Goal: Transaction & Acquisition: Purchase product/service

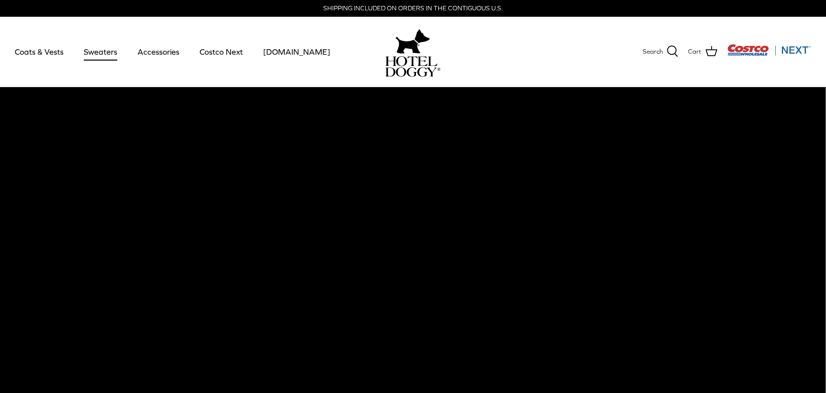
click at [92, 51] on link "Sweaters" at bounding box center [100, 52] width 51 height 34
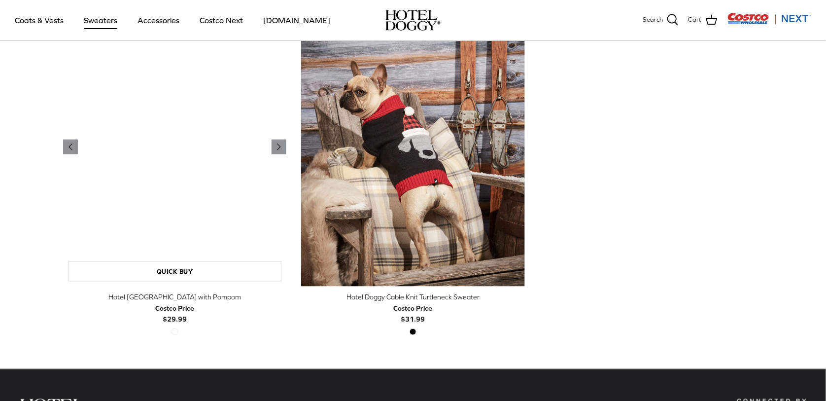
scroll to position [298, 0]
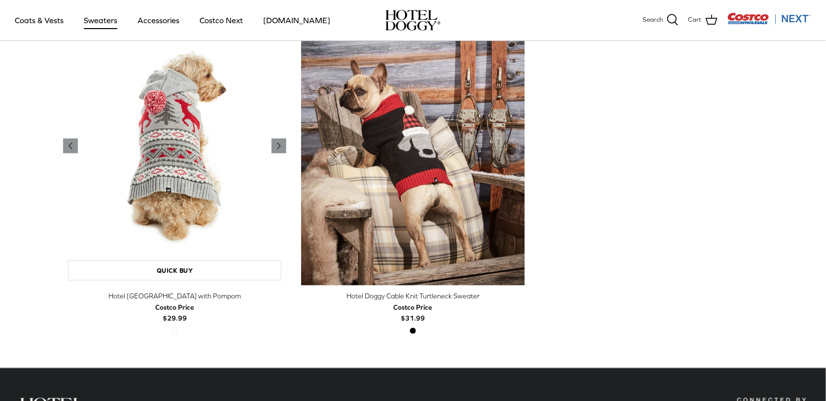
click at [174, 184] on img "Hotel Doggy Fair Isle Sweater with Pompom" at bounding box center [174, 145] width 223 height 279
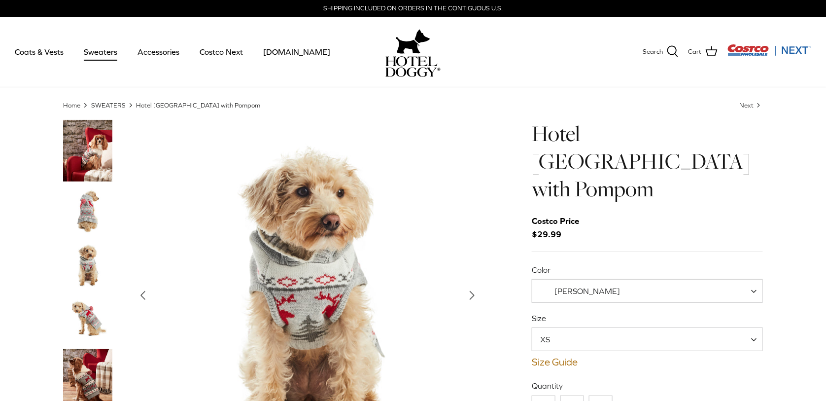
click at [95, 218] on img "Thumbnail Link" at bounding box center [87, 210] width 49 height 49
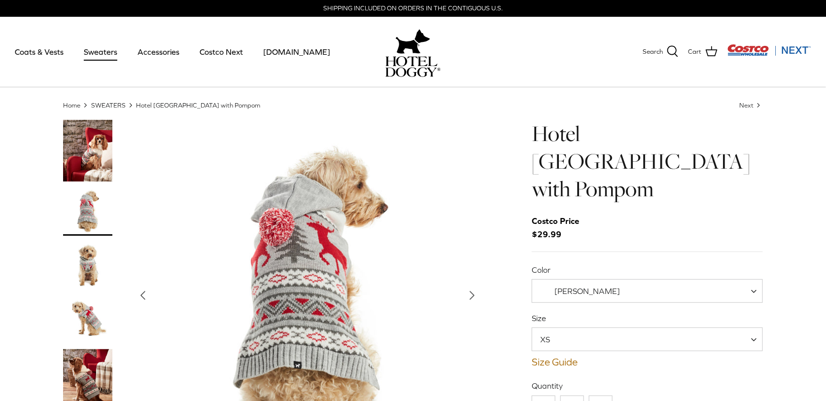
click at [755, 279] on span at bounding box center [757, 291] width 10 height 24
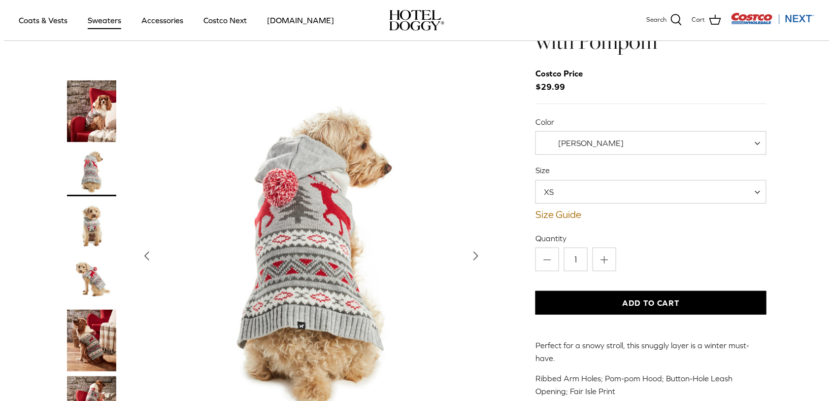
scroll to position [78, 0]
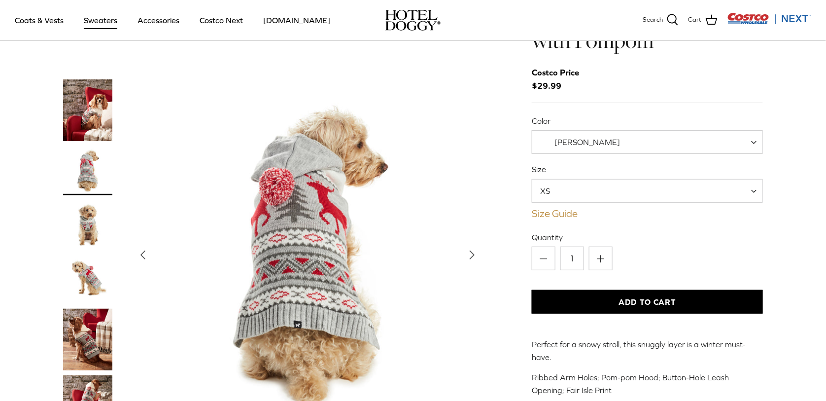
click at [550, 207] on link "Size Guide" at bounding box center [647, 213] width 231 height 12
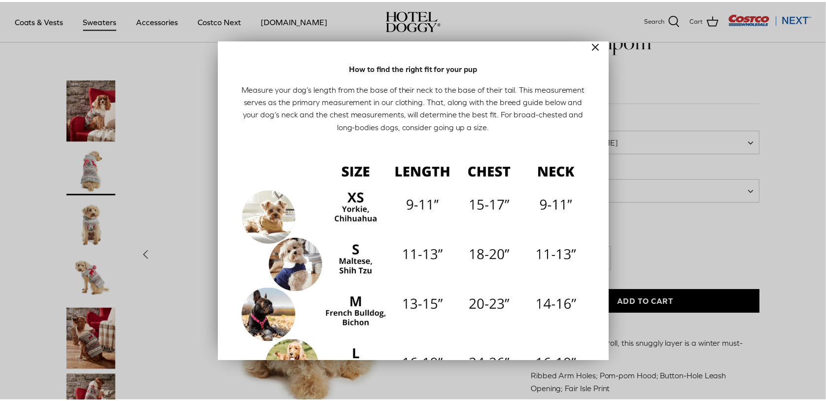
scroll to position [0, 0]
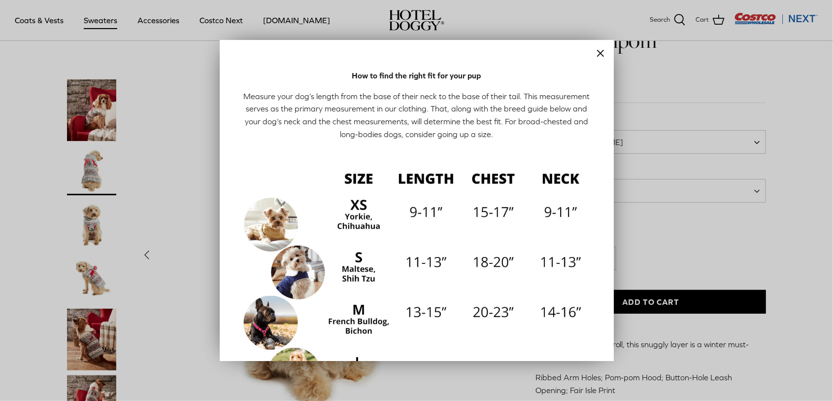
click at [598, 52] on line "Close" at bounding box center [601, 53] width 6 height 6
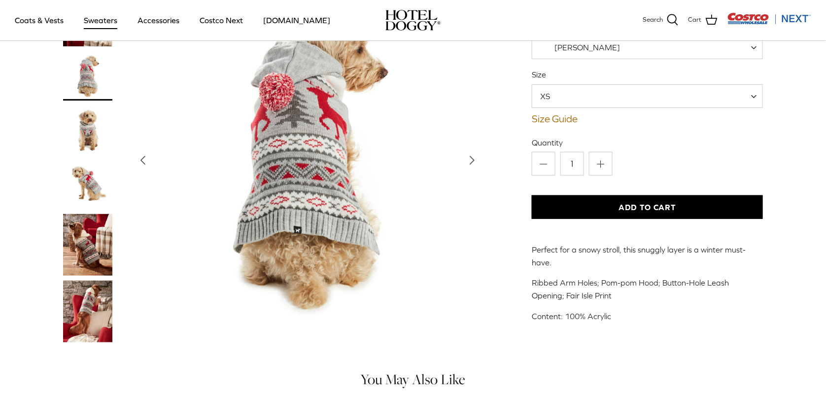
scroll to position [176, 0]
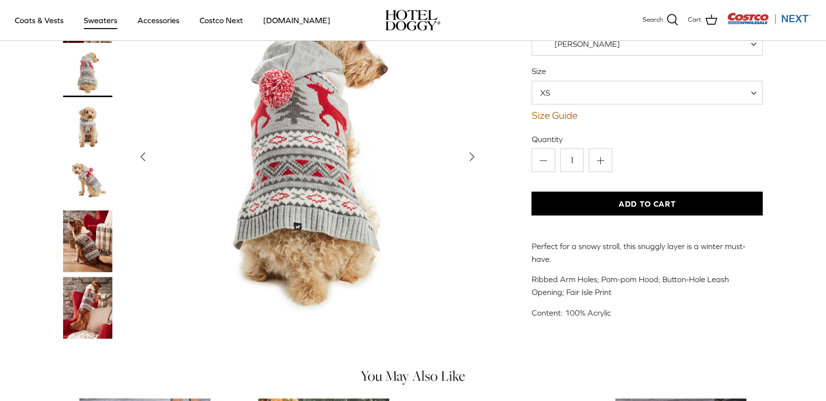
click at [93, 229] on img "Thumbnail Link" at bounding box center [87, 241] width 49 height 62
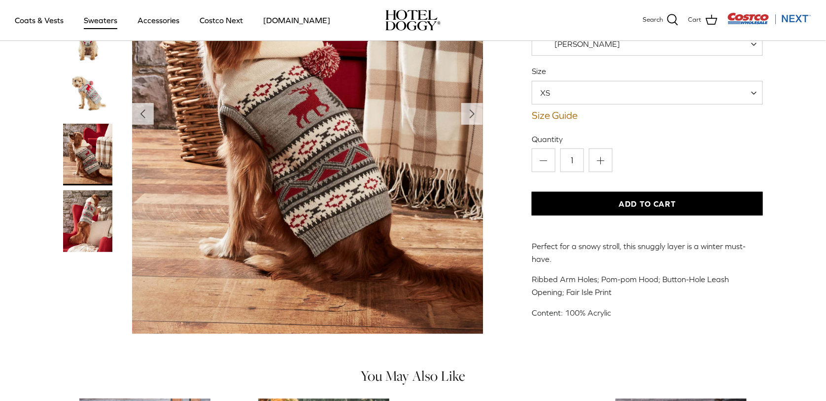
click at [90, 217] on img "Thumbnail Link" at bounding box center [87, 221] width 49 height 62
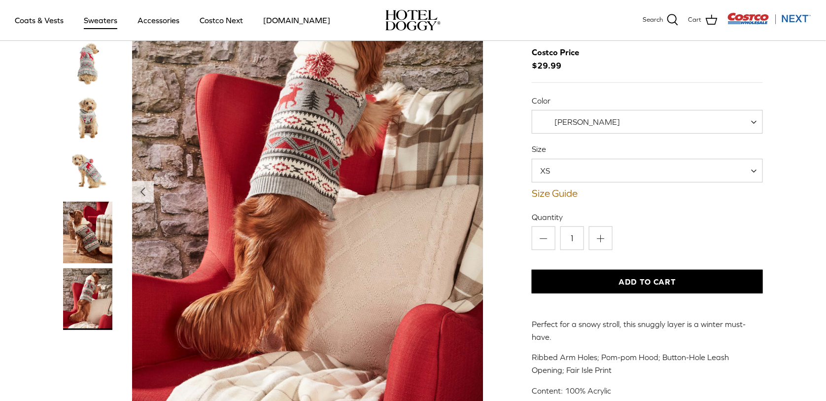
scroll to position [98, 0]
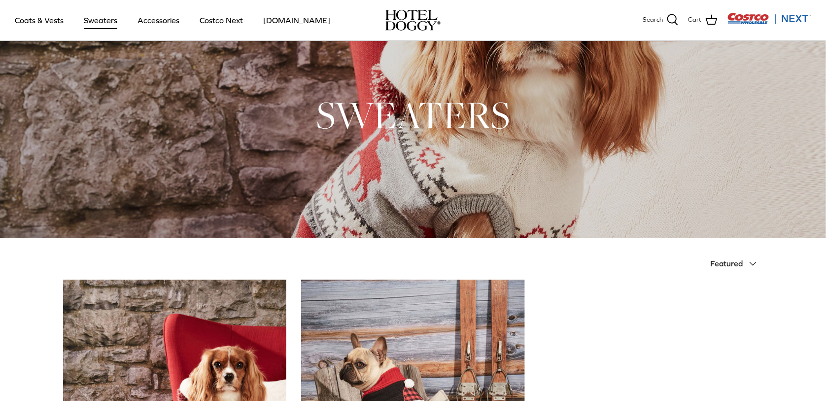
scroll to position [25, 0]
click at [31, 18] on link "Coats & Vests" at bounding box center [39, 20] width 67 height 34
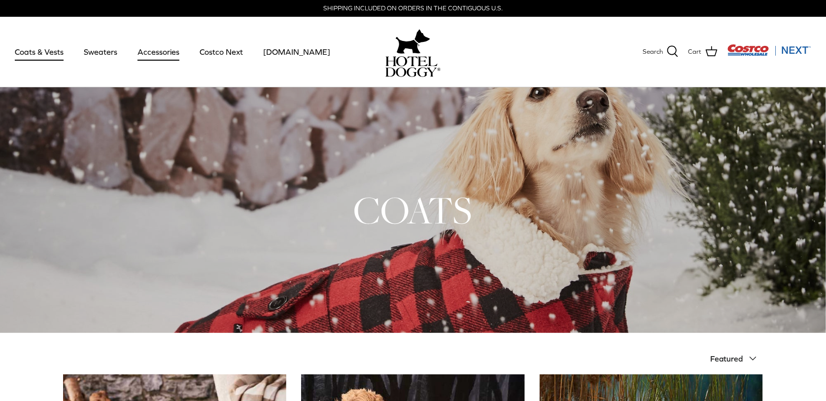
click at [157, 53] on link "Accessories" at bounding box center [159, 52] width 60 height 34
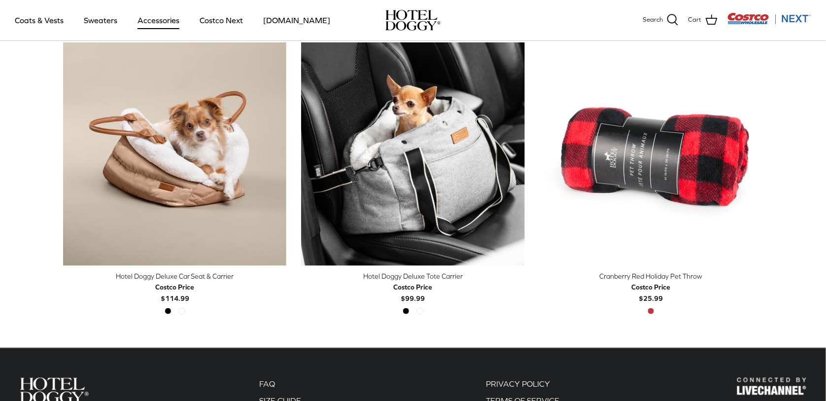
scroll to position [273, 0]
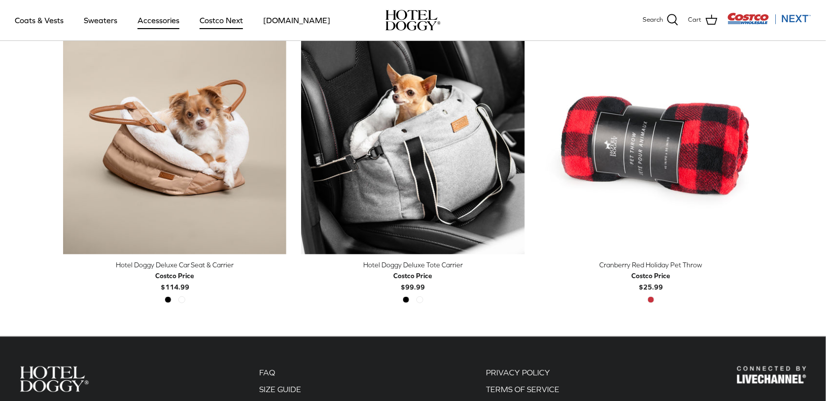
click at [215, 20] on link "Costco Next" at bounding box center [221, 20] width 61 height 34
